Goal: Task Accomplishment & Management: Use online tool/utility

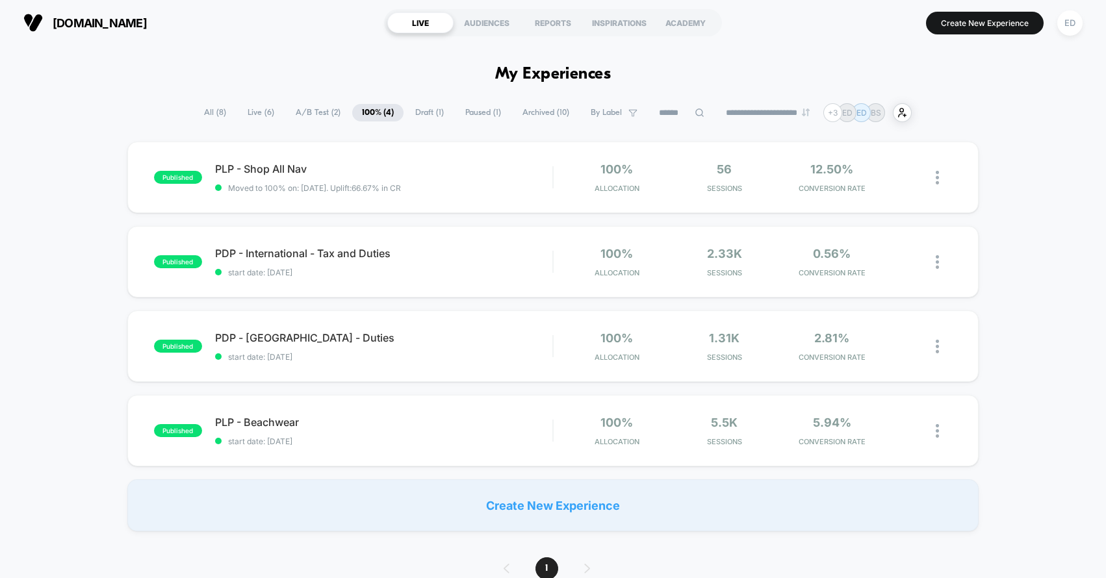
click at [317, 114] on span "A/B Test ( 2 )" at bounding box center [318, 113] width 64 height 18
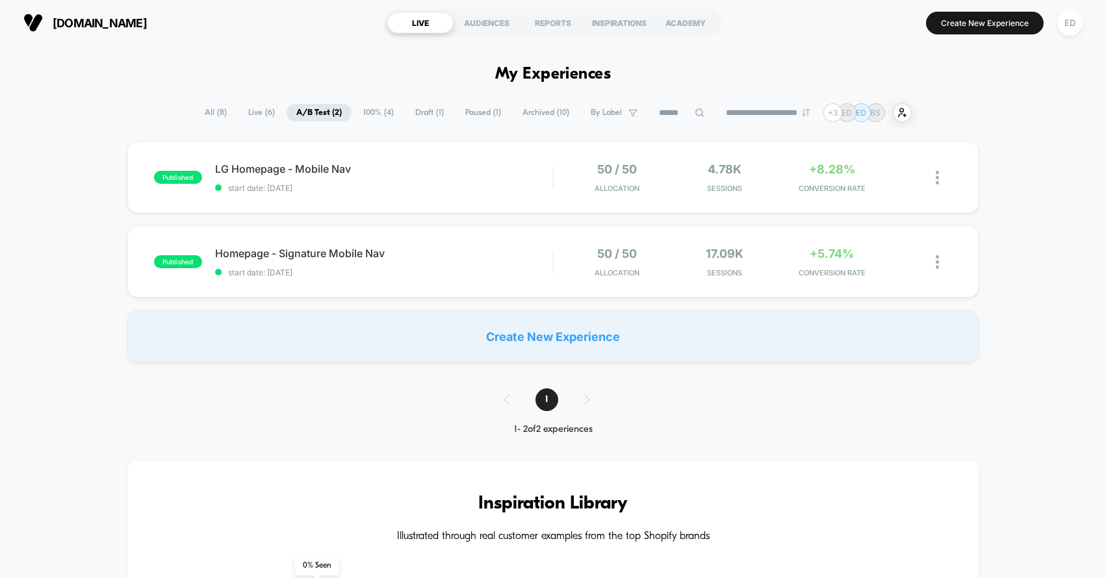
click at [424, 110] on span "Draft ( 1 )" at bounding box center [429, 113] width 48 height 18
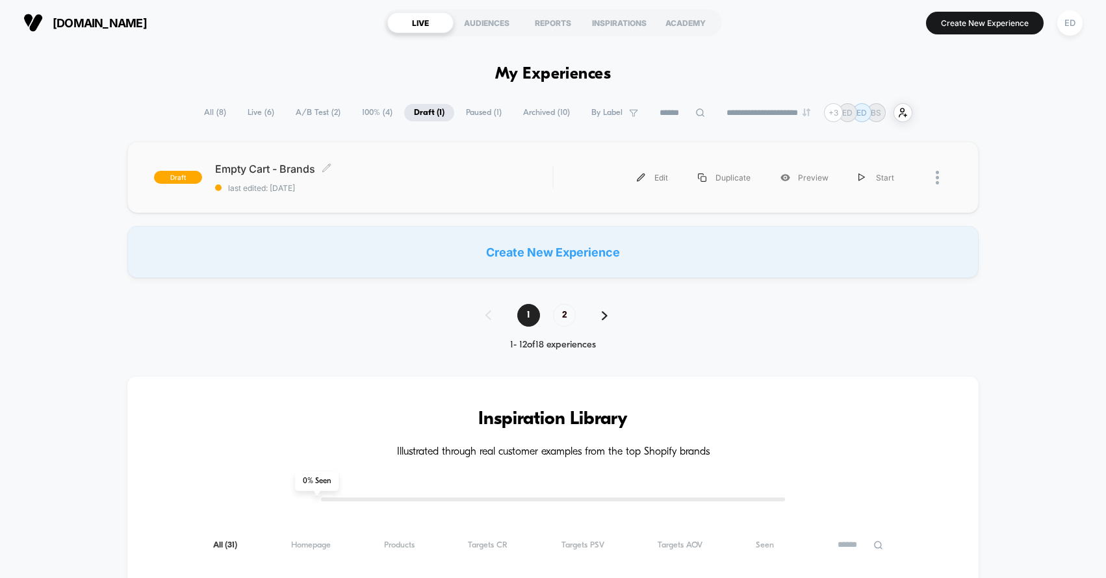
click at [487, 186] on span "last edited: [DATE]" at bounding box center [384, 188] width 338 height 10
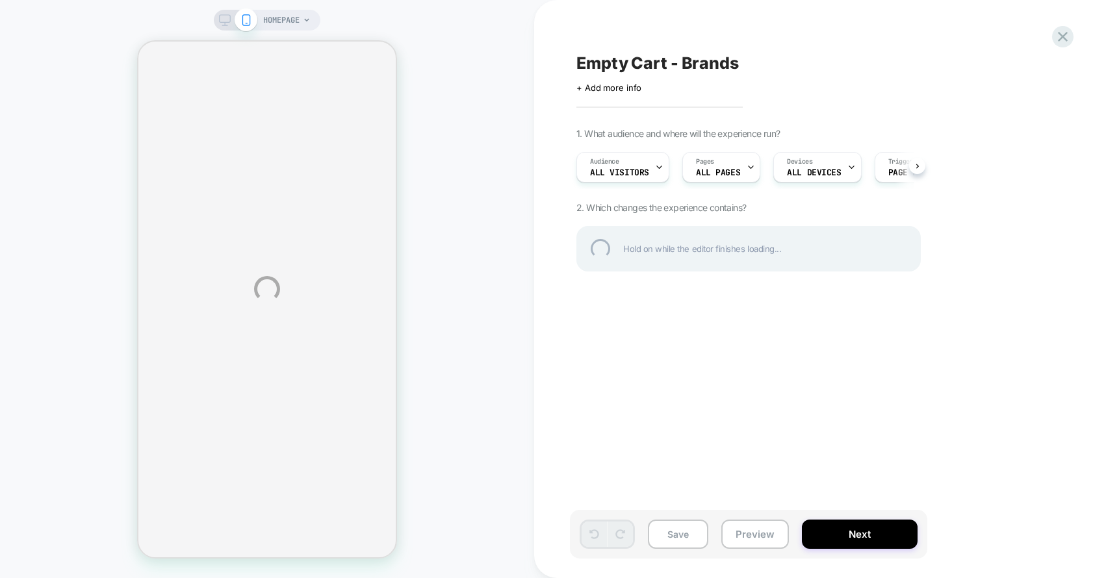
click at [862, 537] on div "HOMEPAGE Empty Cart - Brands Click to edit experience details + Add more info 1…" at bounding box center [553, 289] width 1106 height 578
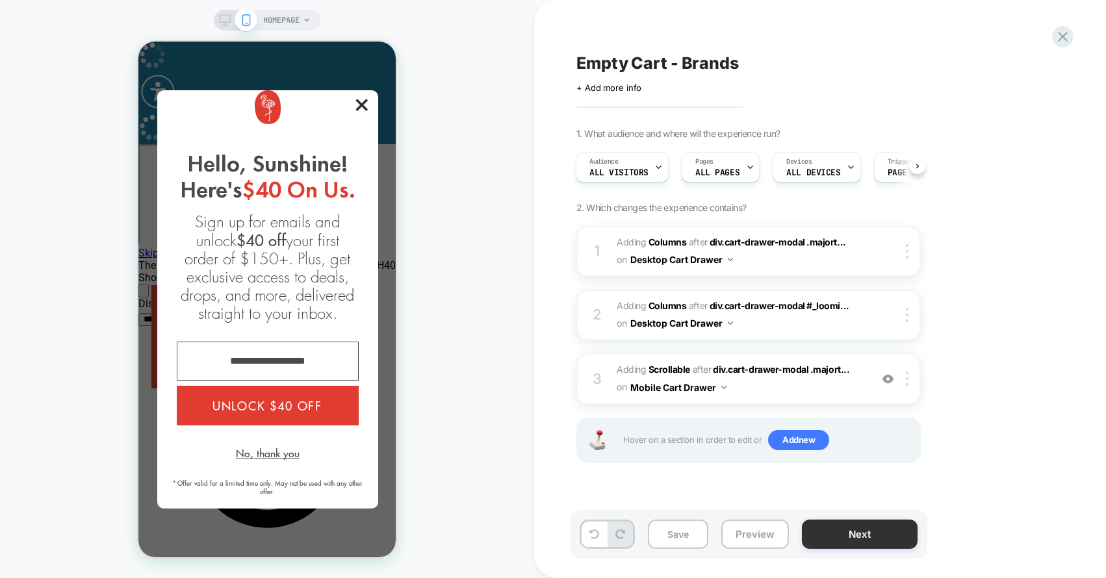
click at [858, 537] on button "Next" at bounding box center [860, 534] width 116 height 29
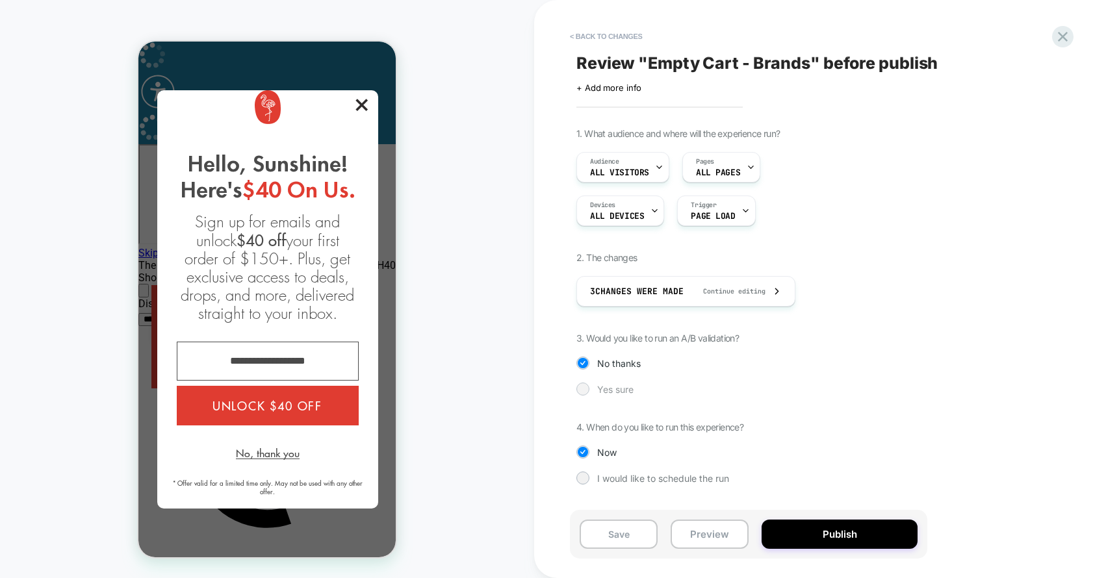
click at [621, 388] on span "Yes sure" at bounding box center [615, 389] width 36 height 11
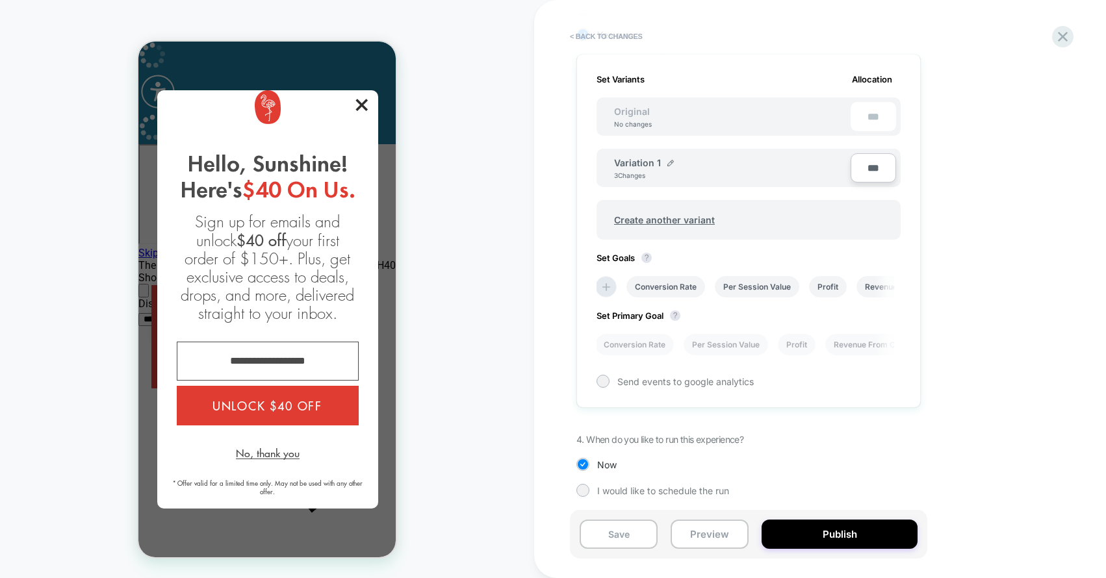
scroll to position [358, 0]
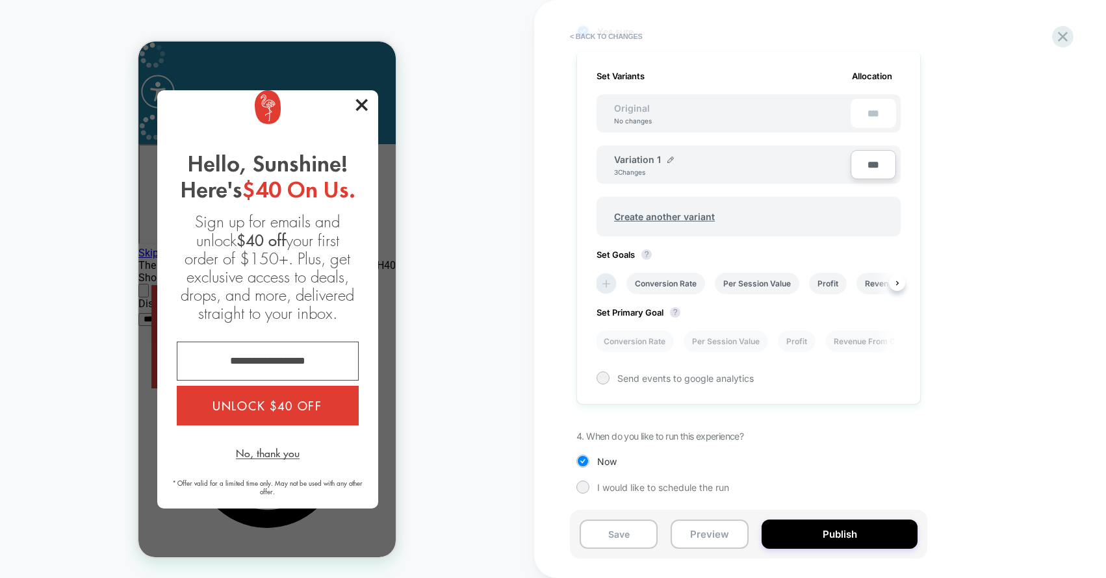
click at [604, 289] on icon at bounding box center [606, 283] width 13 height 13
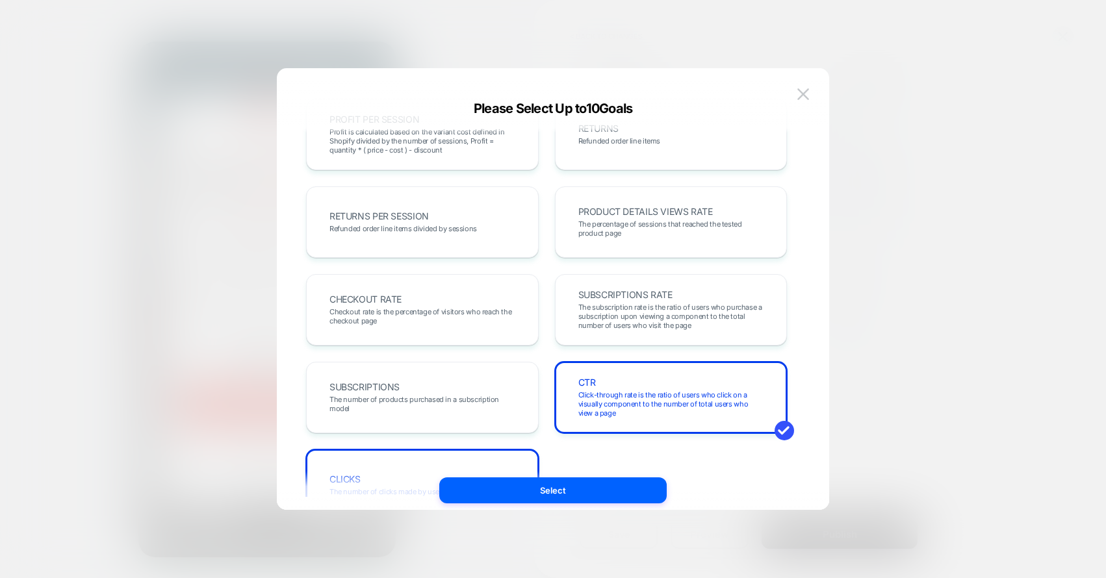
scroll to position [386, 0]
drag, startPoint x: 546, startPoint y: 494, endPoint x: 565, endPoint y: 498, distance: 19.4
click at [546, 494] on button "Select" at bounding box center [552, 491] width 227 height 26
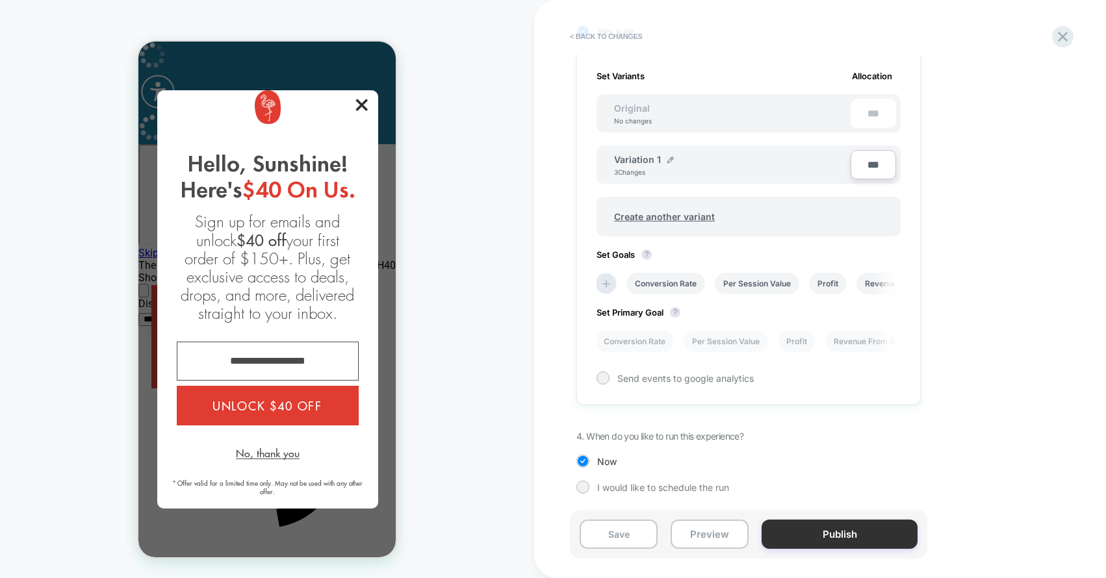
click at [809, 544] on button "Publish" at bounding box center [840, 534] width 156 height 29
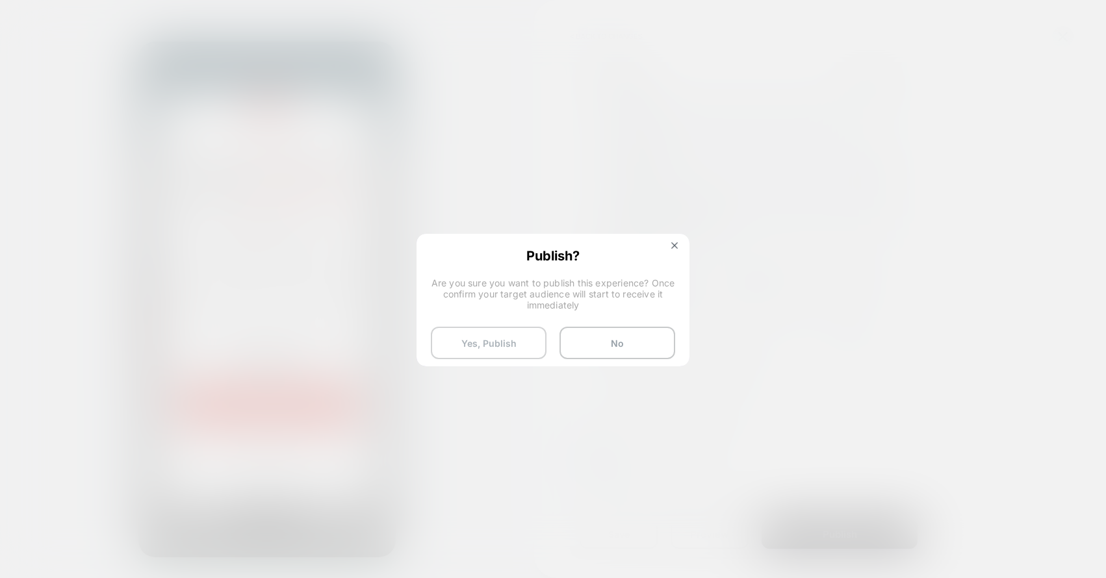
click at [504, 340] on button "Yes, Publish" at bounding box center [489, 343] width 116 height 32
